Goal: Task Accomplishment & Management: Use online tool/utility

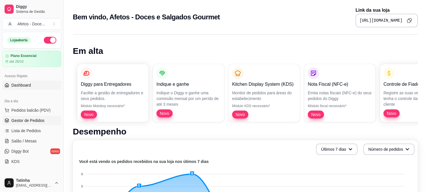
click at [38, 121] on span "Gestor de Pedidos" at bounding box center [27, 121] width 33 height 6
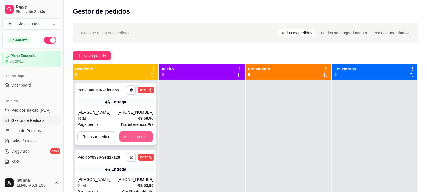
click at [135, 137] on button "Aceitar pedido" at bounding box center [137, 136] width 34 height 11
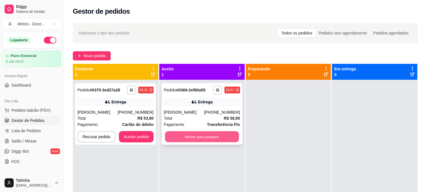
click at [223, 135] on button "Mover para preparo" at bounding box center [202, 136] width 74 height 11
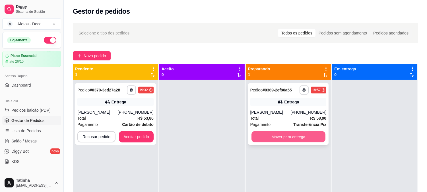
click at [307, 136] on button "Mover para entrega" at bounding box center [289, 136] width 74 height 11
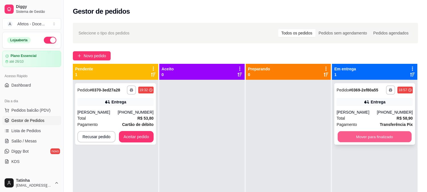
click at [370, 134] on button "Mover para finalizado" at bounding box center [375, 136] width 74 height 11
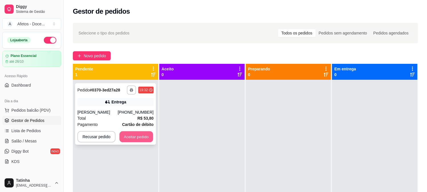
click at [133, 137] on button "Aceitar pedido" at bounding box center [137, 136] width 34 height 11
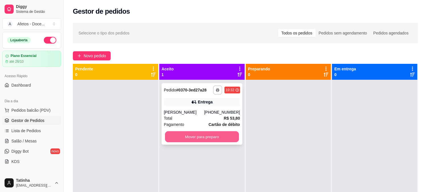
click at [178, 135] on button "Mover para preparo" at bounding box center [202, 136] width 74 height 11
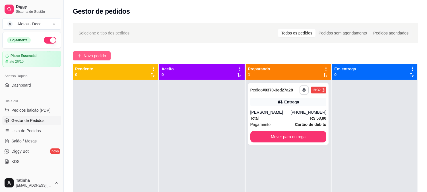
click at [107, 57] on button "Novo pedido" at bounding box center [92, 55] width 38 height 9
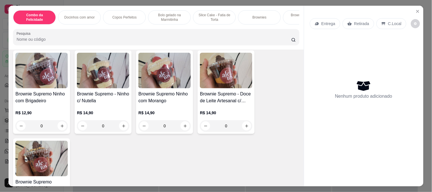
scroll to position [621, 0]
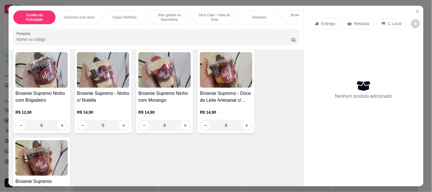
click at [59, 124] on div "0" at bounding box center [41, 125] width 52 height 11
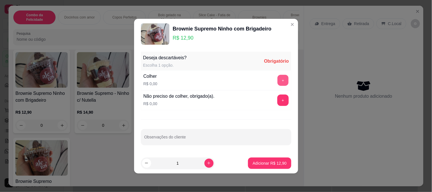
click at [281, 83] on button "+" at bounding box center [282, 80] width 11 height 11
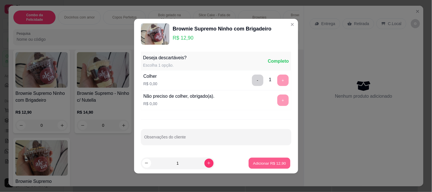
click at [265, 166] on button "Adicionar R$ 12,90" at bounding box center [270, 162] width 42 height 11
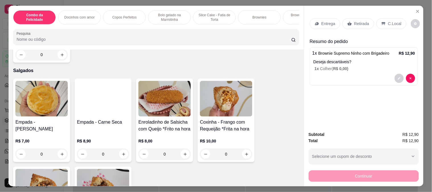
scroll to position [781, 0]
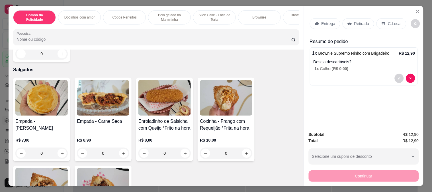
click at [243, 153] on div "0" at bounding box center [226, 152] width 52 height 11
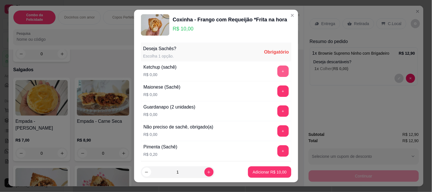
click at [277, 70] on button "+" at bounding box center [282, 70] width 11 height 11
click at [277, 90] on button "+" at bounding box center [282, 90] width 11 height 11
click at [277, 109] on button "+" at bounding box center [282, 110] width 11 height 11
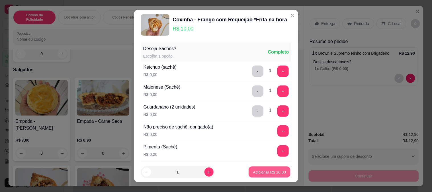
click at [259, 168] on button "Adicionar R$ 10,00" at bounding box center [270, 171] width 42 height 11
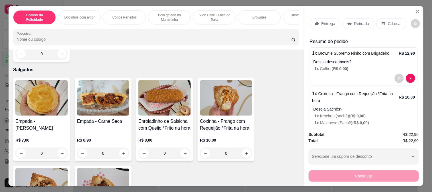
click at [326, 18] on div "Entrega" at bounding box center [325, 23] width 30 height 11
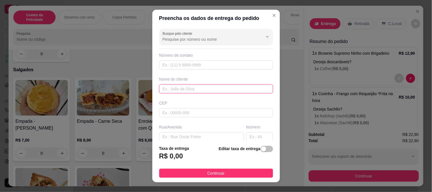
click at [195, 85] on input "text" at bounding box center [216, 88] width 114 height 9
type input "Lore"
click at [176, 137] on input "text" at bounding box center [201, 136] width 85 height 9
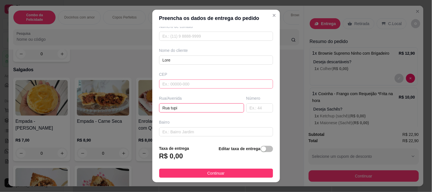
scroll to position [78, 0]
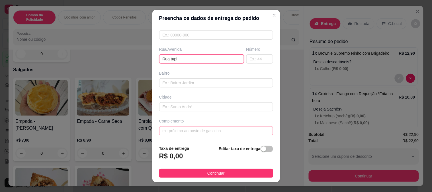
type input "Rua tupi"
click at [180, 128] on input "text" at bounding box center [216, 130] width 114 height 9
type input "Em Any"
click at [260, 150] on button "button" at bounding box center [266, 149] width 13 height 6
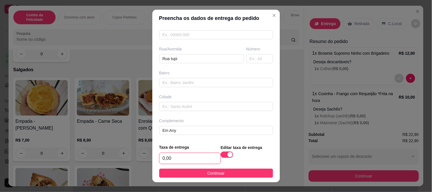
click at [188, 162] on input "0,00" at bounding box center [189, 158] width 61 height 11
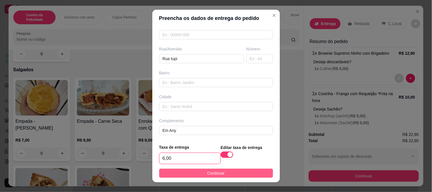
type input "6,00"
click at [195, 174] on button "Continuar" at bounding box center [216, 172] width 114 height 9
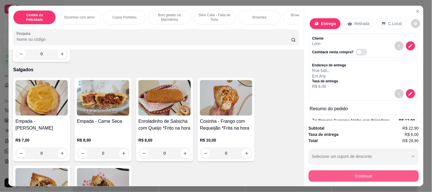
click at [334, 175] on button "Continuar" at bounding box center [363, 175] width 110 height 11
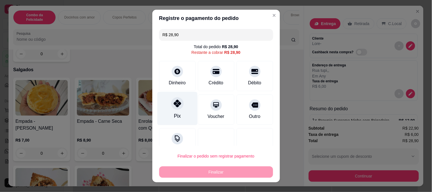
click at [180, 108] on div "Pix" at bounding box center [177, 108] width 40 height 33
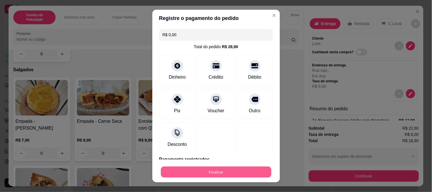
click at [209, 170] on button "Finalizar" at bounding box center [216, 171] width 110 height 11
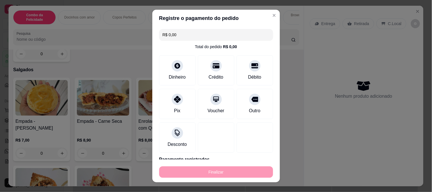
type input "-R$ 28,90"
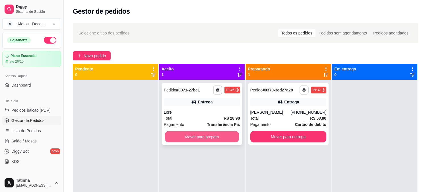
click at [226, 137] on button "Mover para preparo" at bounding box center [202, 136] width 74 height 11
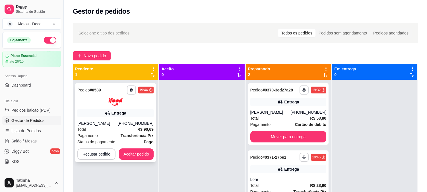
click at [143, 161] on div "**********" at bounding box center [115, 122] width 81 height 79
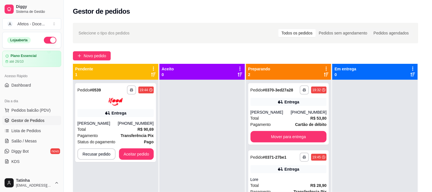
click at [143, 155] on footer "Recusar pedido Aceitar pedido" at bounding box center [216, 164] width 164 height 20
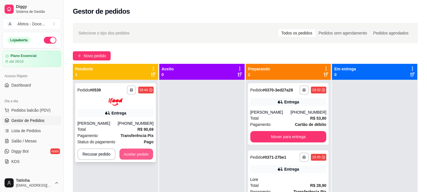
click at [145, 155] on button "Aceitar pedido" at bounding box center [137, 153] width 34 height 11
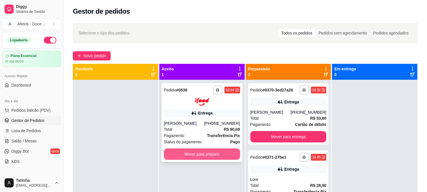
click at [194, 153] on button "Mover para preparo" at bounding box center [202, 153] width 76 height 11
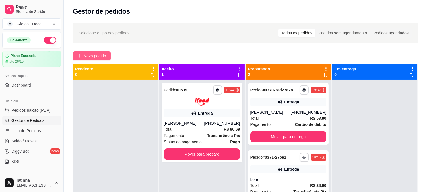
click at [90, 55] on span "Novo pedido" at bounding box center [95, 56] width 22 height 6
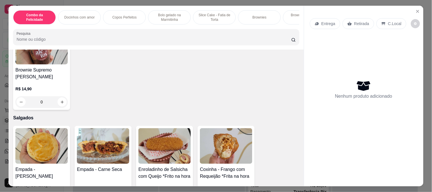
scroll to position [769, 0]
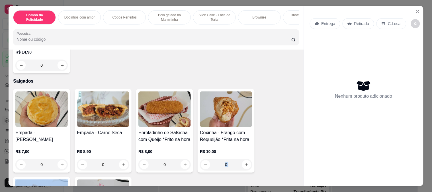
click at [240, 166] on div "0" at bounding box center [226, 164] width 52 height 11
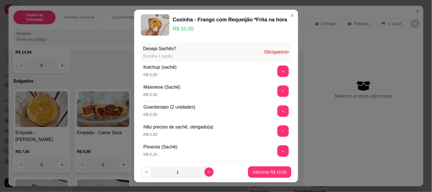
click at [240, 166] on footer "1 Adicionar R$ 10,00" at bounding box center [216, 172] width 164 height 20
click at [277, 72] on button "+" at bounding box center [282, 70] width 11 height 11
click at [277, 92] on button "+" at bounding box center [282, 90] width 11 height 11
click at [252, 73] on button "-" at bounding box center [257, 70] width 11 height 11
click at [252, 89] on button "-" at bounding box center [257, 90] width 11 height 11
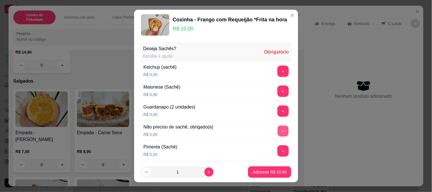
click at [277, 130] on button "+" at bounding box center [282, 130] width 11 height 11
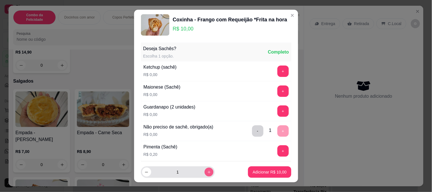
click at [207, 170] on icon "increase-product-quantity" at bounding box center [209, 172] width 4 height 4
type input "4"
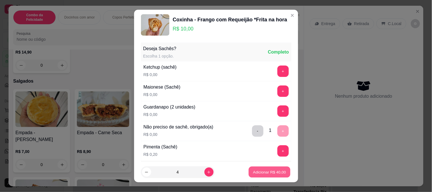
click at [253, 172] on p "Adicionar R$ 40,00" at bounding box center [269, 171] width 33 height 5
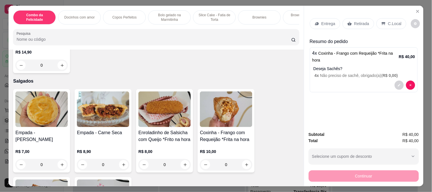
click at [317, 21] on div "Entrega" at bounding box center [325, 23] width 30 height 11
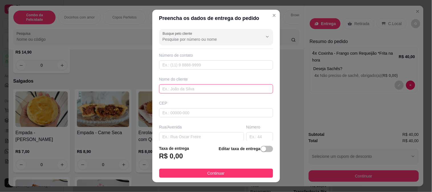
click at [208, 91] on input "text" at bounding box center [216, 88] width 114 height 9
type input "A"
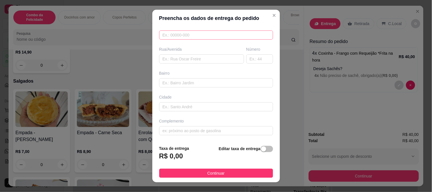
scroll to position [78, 0]
type input "[PERSON_NAME]"
click at [193, 58] on input "text" at bounding box center [201, 58] width 85 height 9
type input "Rua [PERSON_NAME]"
click at [246, 58] on input "text" at bounding box center [259, 58] width 27 height 9
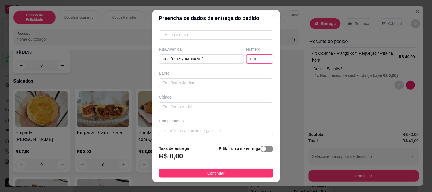
type input "110"
click at [262, 147] on span "button" at bounding box center [266, 149] width 13 height 6
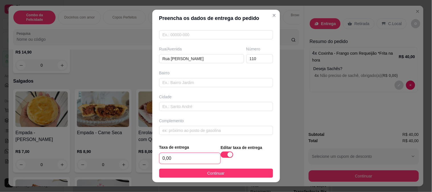
click at [188, 157] on input "0,00" at bounding box center [189, 158] width 61 height 11
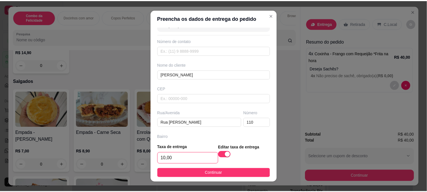
scroll to position [16, 0]
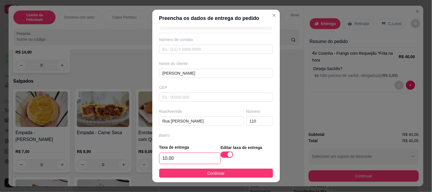
type input "10,00"
drag, startPoint x: 194, startPoint y: 44, endPoint x: 192, endPoint y: 47, distance: 3.7
click at [192, 47] on div "Número de contato" at bounding box center [216, 45] width 114 height 17
click at [192, 47] on input "text" at bounding box center [216, 49] width 114 height 9
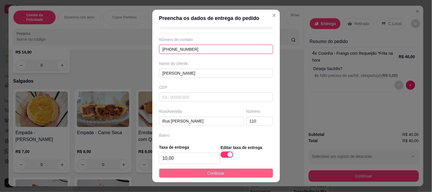
type input "[PHONE_NUMBER]"
click at [216, 168] on button "Continuar" at bounding box center [216, 172] width 114 height 9
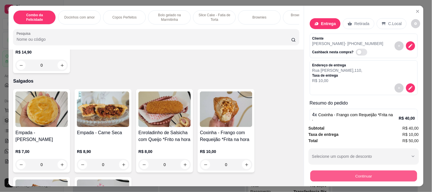
click at [322, 176] on button "Continuar" at bounding box center [363, 175] width 107 height 11
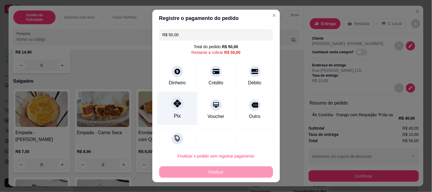
click at [169, 109] on div "Pix" at bounding box center [177, 108] width 40 height 33
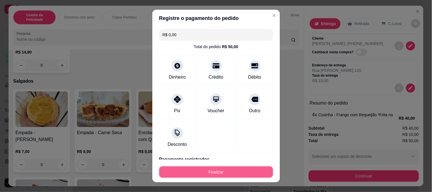
click at [213, 171] on button "Finalizar" at bounding box center [216, 171] width 114 height 11
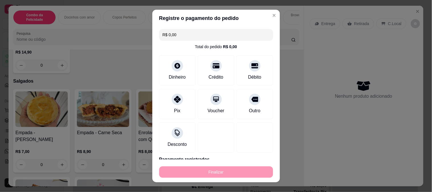
type input "-R$ 50,00"
